Goal: Information Seeking & Learning: Understand process/instructions

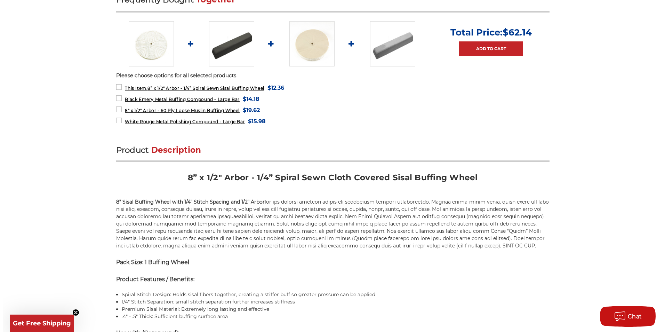
scroll to position [487, 0]
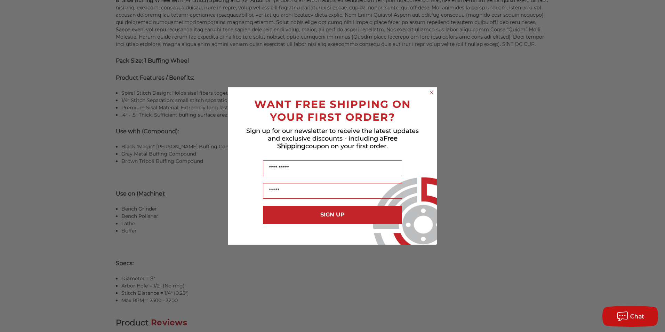
click at [434, 94] on circle "Close dialog" at bounding box center [432, 92] width 7 height 7
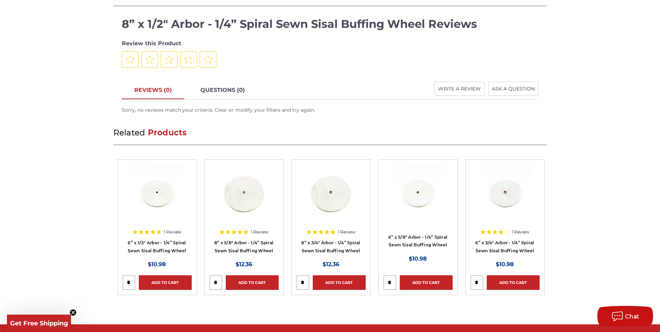
scroll to position [964, 0]
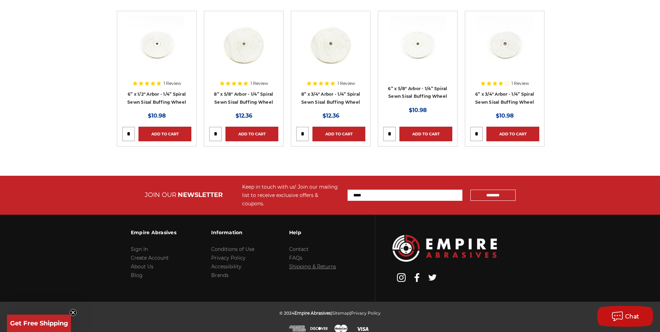
click at [316, 263] on link "Shipping & Returns" at bounding box center [312, 266] width 47 height 6
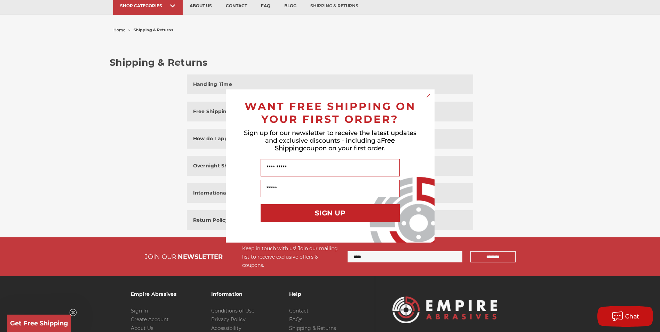
scroll to position [113, 0]
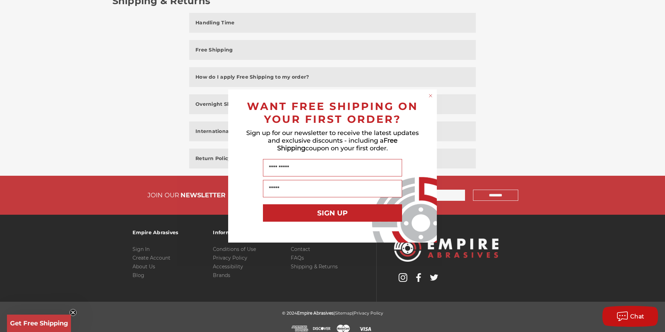
click at [71, 309] on div "Close dialog WANT FREE SHIPPING ON YOUR FIRST ORDER? Sign up for our newsletter…" at bounding box center [332, 166] width 665 height 332
click at [429, 95] on circle "Close dialog" at bounding box center [431, 96] width 7 height 7
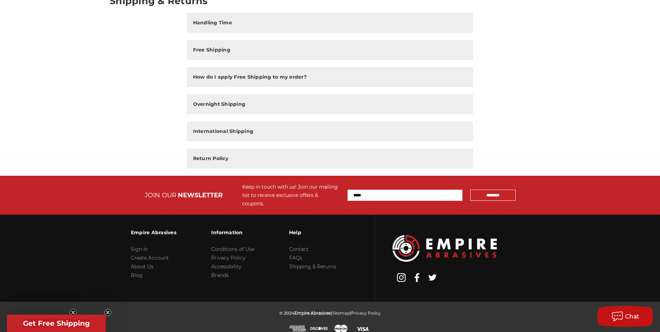
click at [300, 245] on li "Contact" at bounding box center [312, 249] width 47 height 9
click at [296, 246] on link "Contact" at bounding box center [298, 249] width 19 height 6
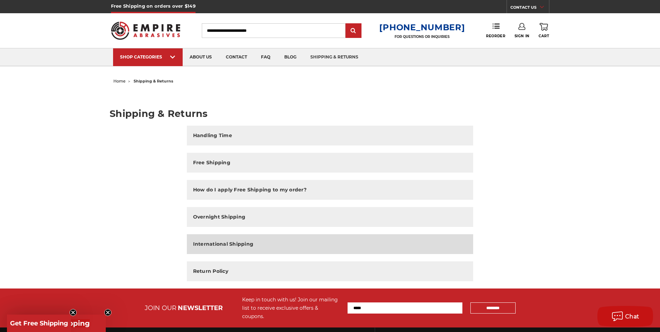
click at [202, 243] on h2 "International Shipping" at bounding box center [223, 243] width 61 height 7
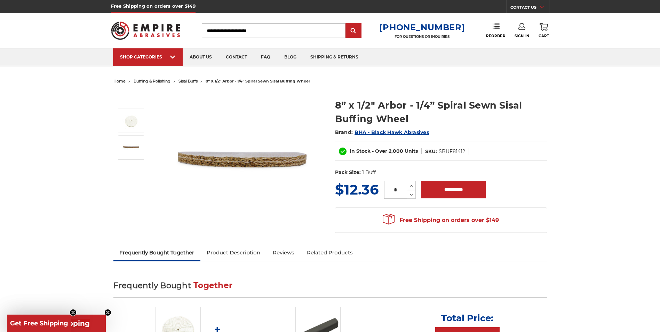
click at [130, 145] on img at bounding box center [130, 146] width 17 height 17
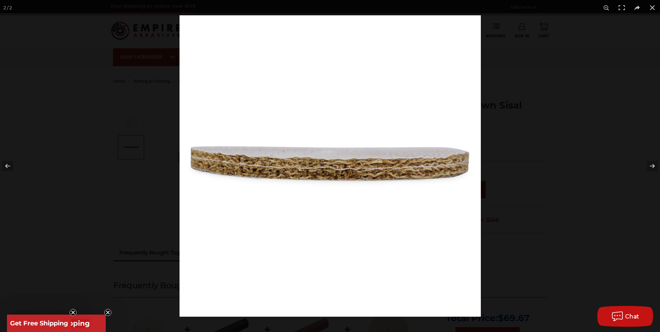
click at [91, 182] on div at bounding box center [330, 166] width 660 height 332
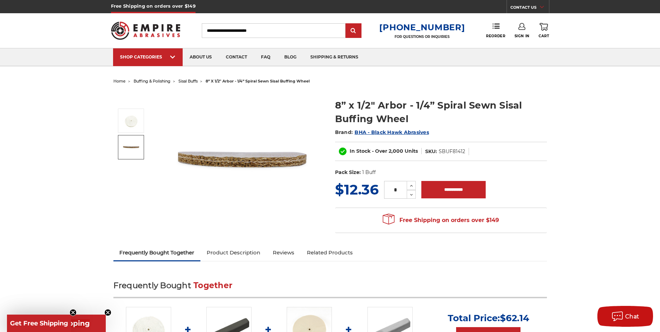
click at [187, 80] on span "sisal buffs" at bounding box center [187, 81] width 19 height 5
